Goal: Navigation & Orientation: Go to known website

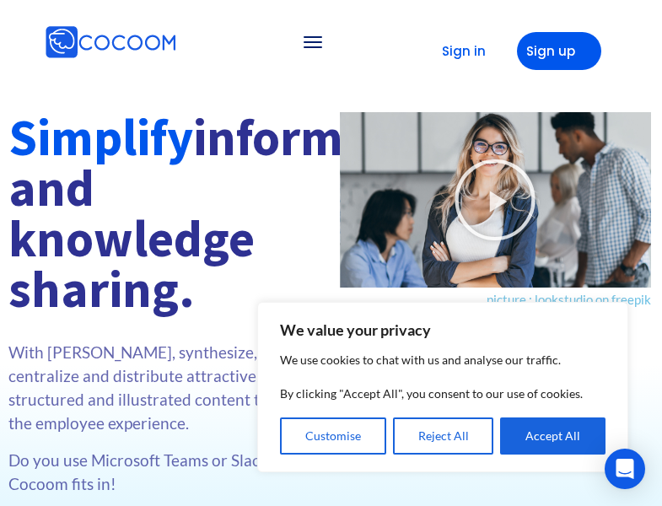
click at [552, 436] on button "Accept All" at bounding box center [552, 436] width 105 height 37
